Goal: Information Seeking & Learning: Learn about a topic

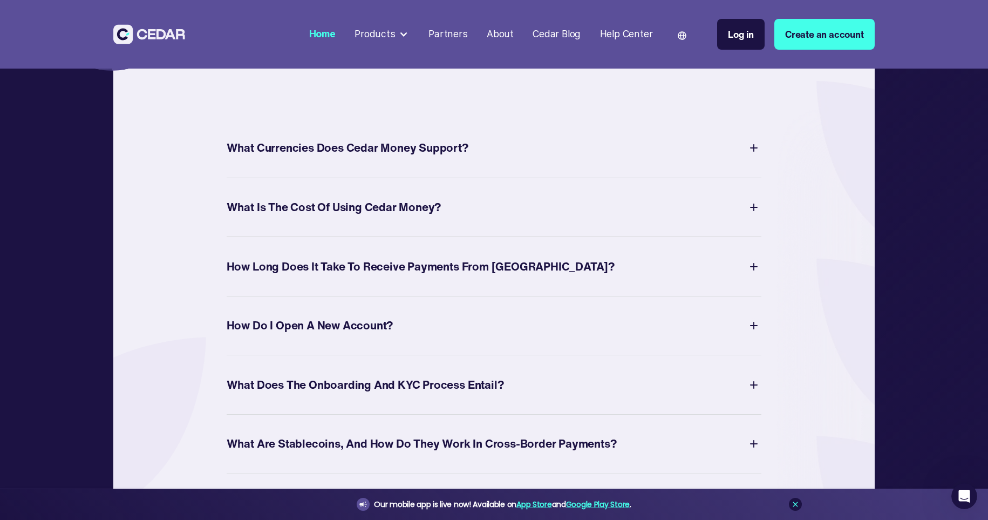
scroll to position [4118, 0]
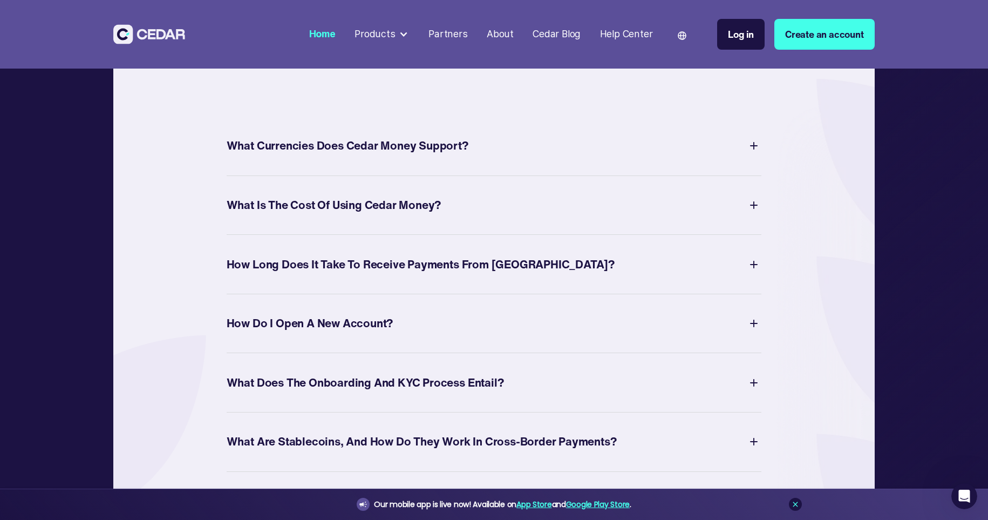
click at [462, 275] on div "How Long Does It Take to Receive Payments from [GEOGRAPHIC_DATA]?" at bounding box center [421, 264] width 388 height 21
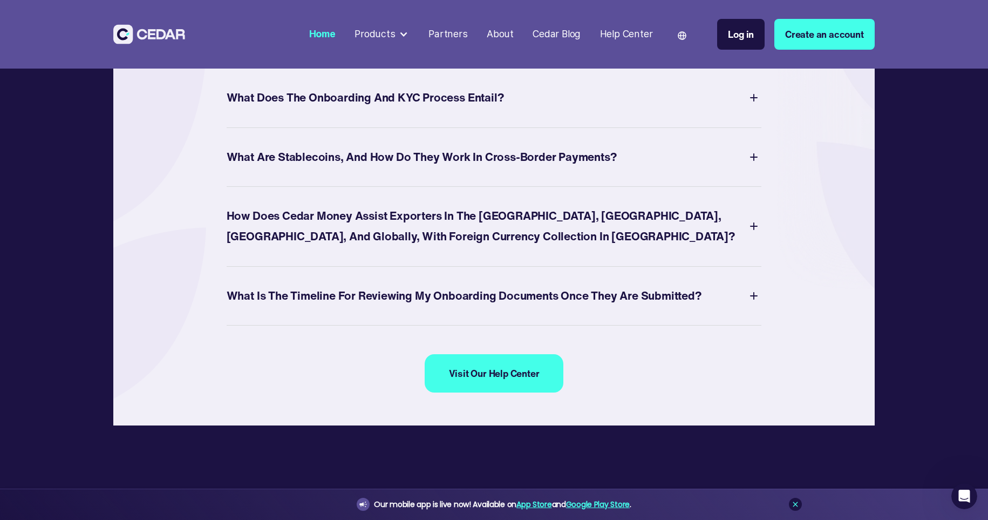
scroll to position [4405, 0]
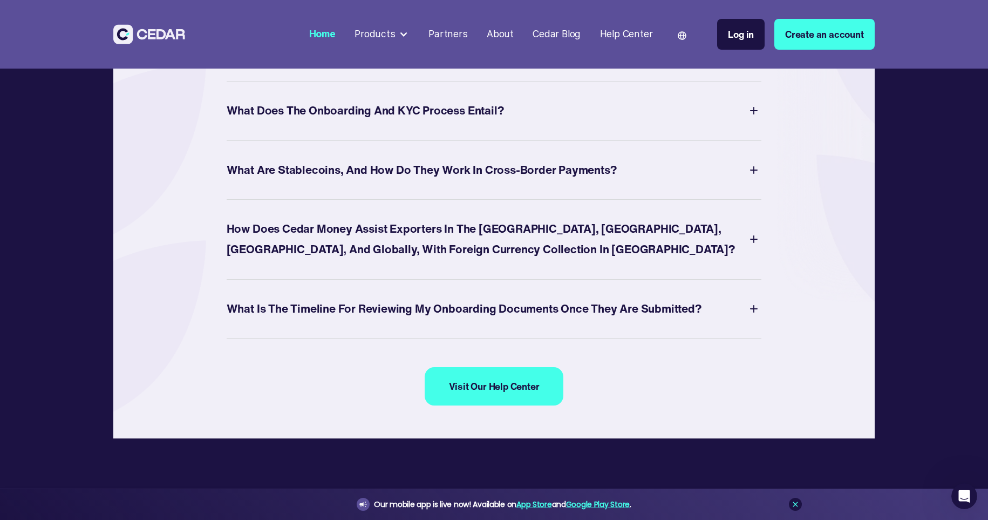
click at [416, 121] on div "What Does the Onboarding and KYC Process Entail?" at bounding box center [365, 110] width 277 height 21
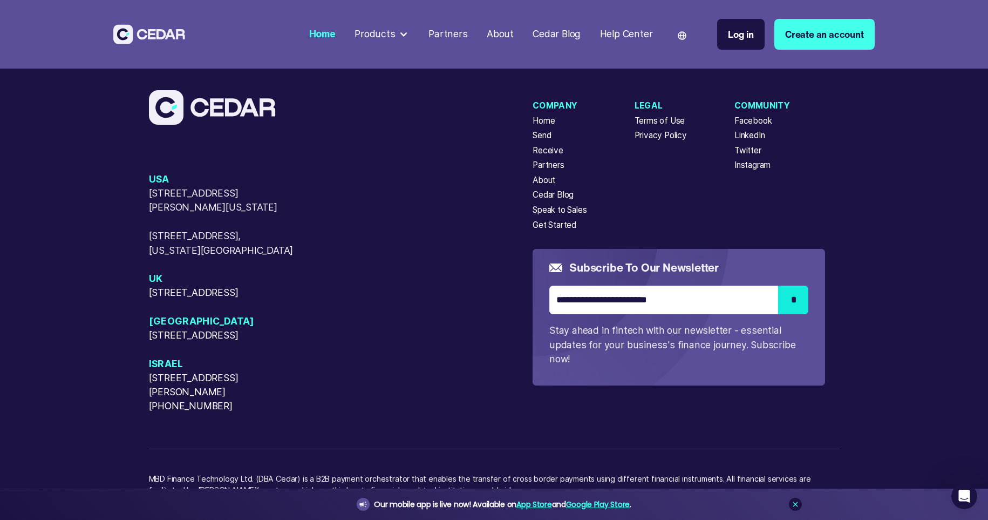
scroll to position [4890, 0]
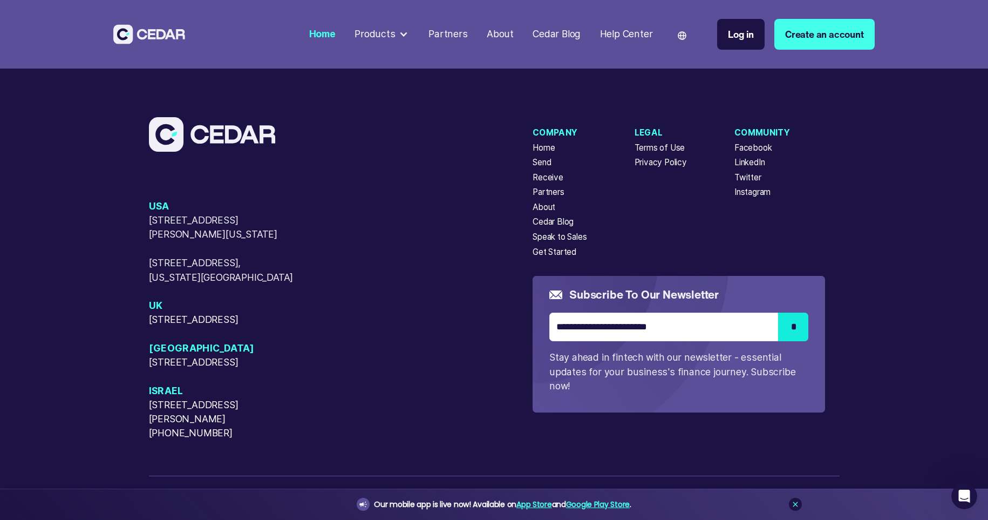
drag, startPoint x: 175, startPoint y: 372, endPoint x: 146, endPoint y: 348, distance: 38.3
click at [146, 348] on div "[GEOGRAPHIC_DATA] [STREET_ADDRESS][GEOGRAPHIC_DATA][PERSON_NAME][US_STATE][STRE…" at bounding box center [494, 334] width 988 height 549
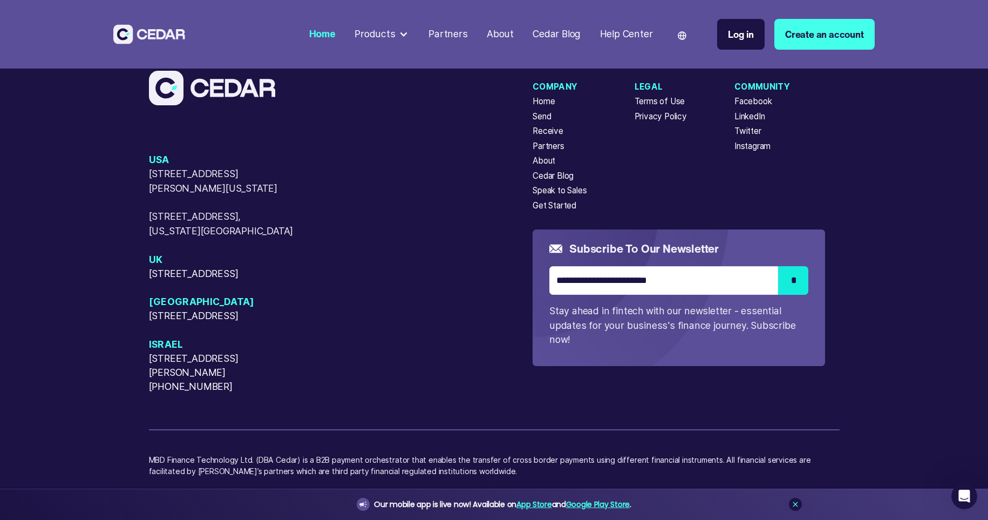
copy span "[STREET_ADDRESS]"
click at [541, 152] on div "Partners" at bounding box center [548, 146] width 31 height 12
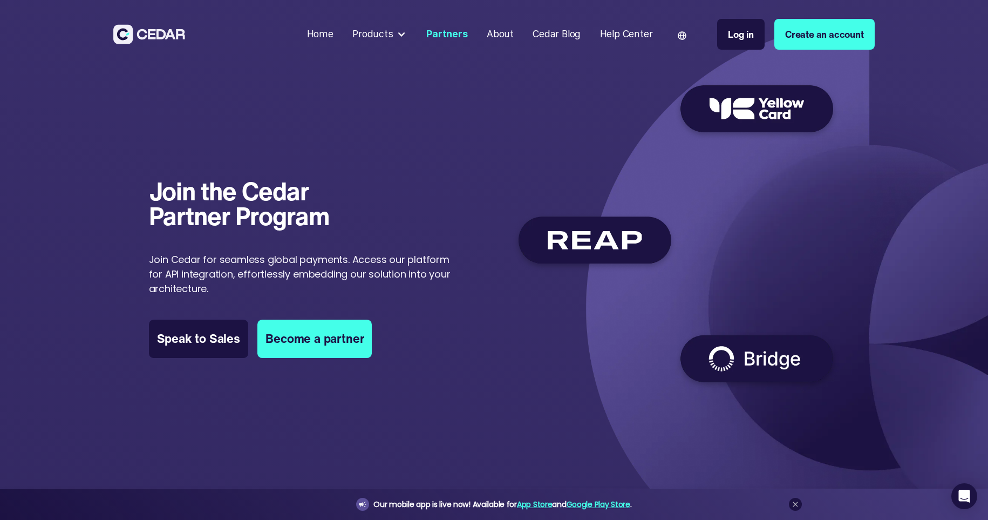
click at [510, 28] on div "About" at bounding box center [500, 34] width 27 height 14
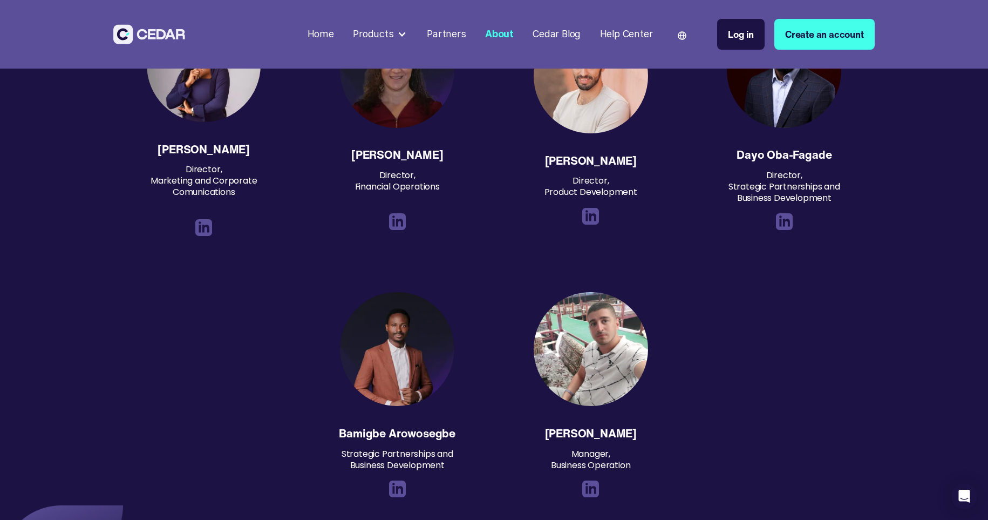
scroll to position [1362, 0]
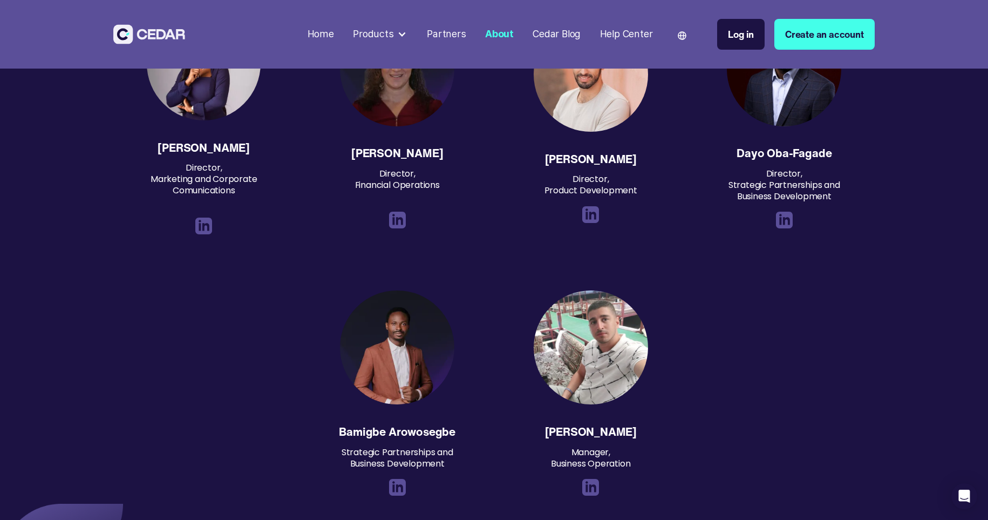
click at [402, 479] on img at bounding box center [397, 487] width 17 height 17
